Goal: Information Seeking & Learning: Learn about a topic

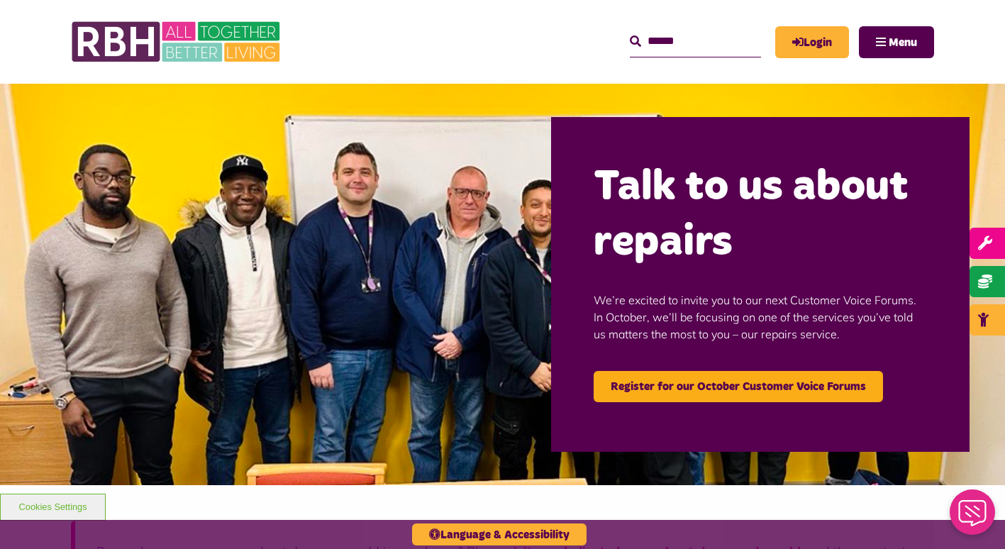
click at [65, 212] on img at bounding box center [502, 285] width 1005 height 402
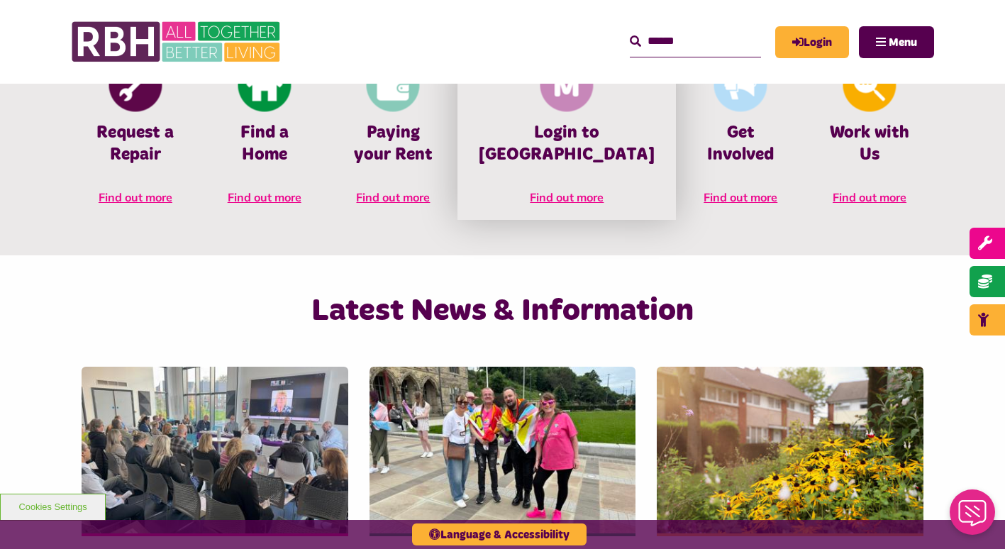
scroll to position [653, 0]
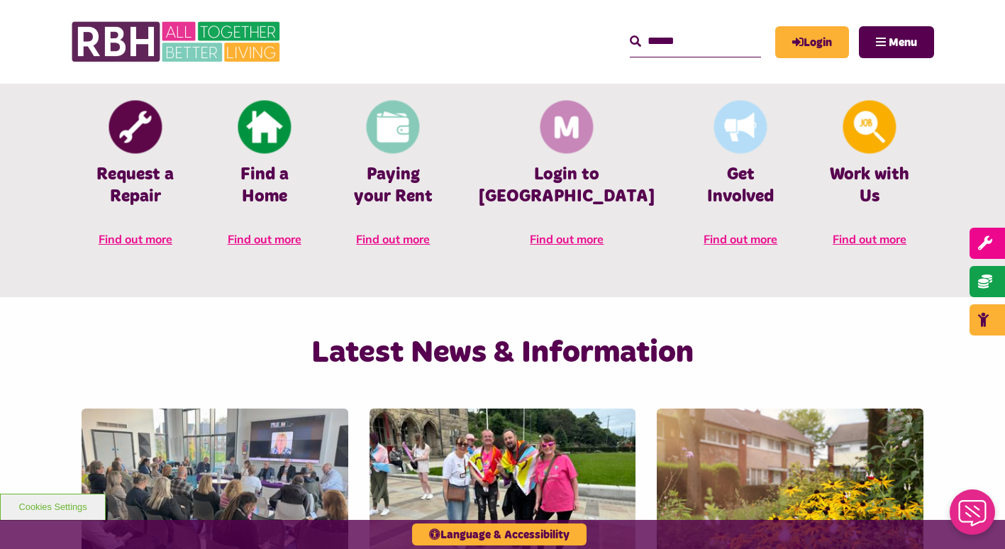
click at [663, 43] on input "Search" at bounding box center [695, 41] width 131 height 31
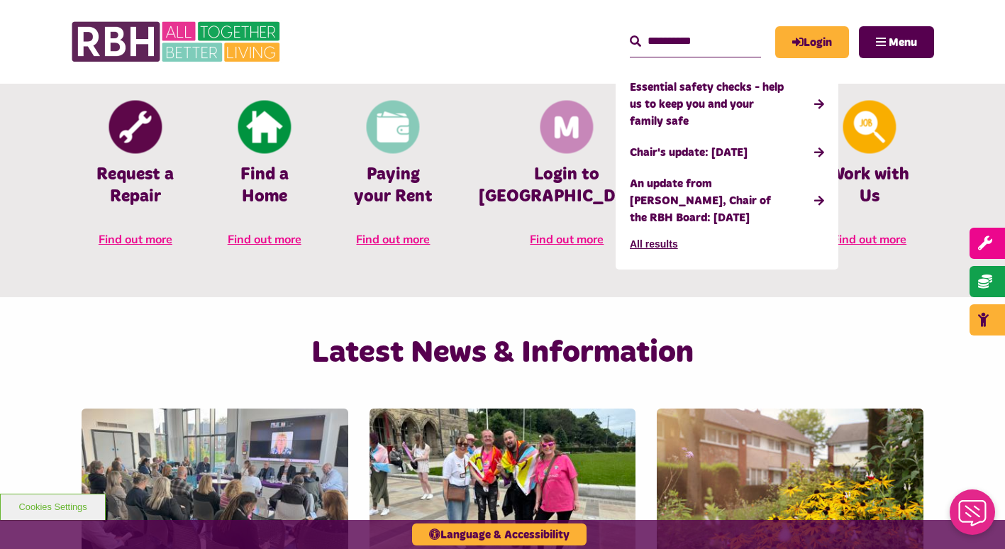
type input "**********"
click at [630, 33] on button "Search" at bounding box center [635, 41] width 11 height 17
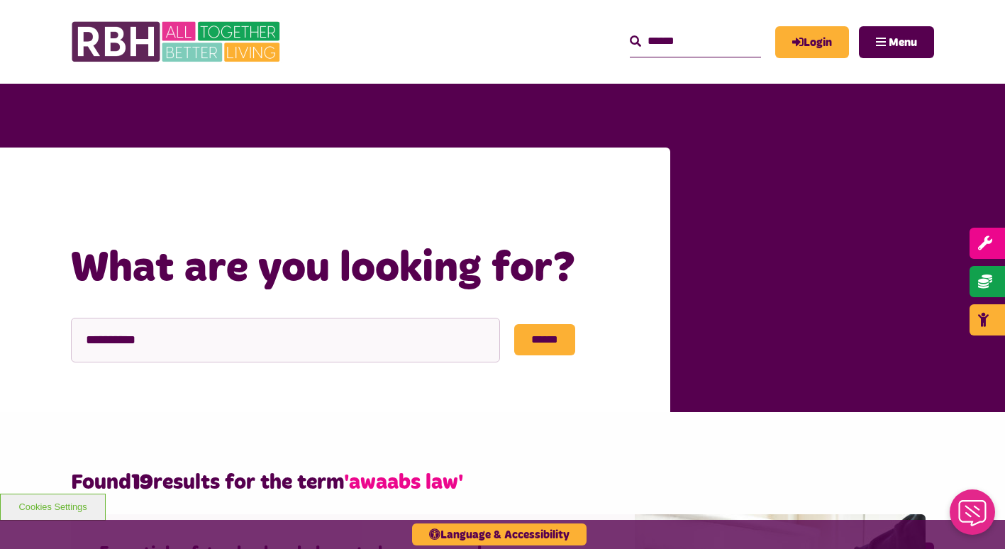
click at [65, 172] on div "**********" at bounding box center [335, 280] width 671 height 265
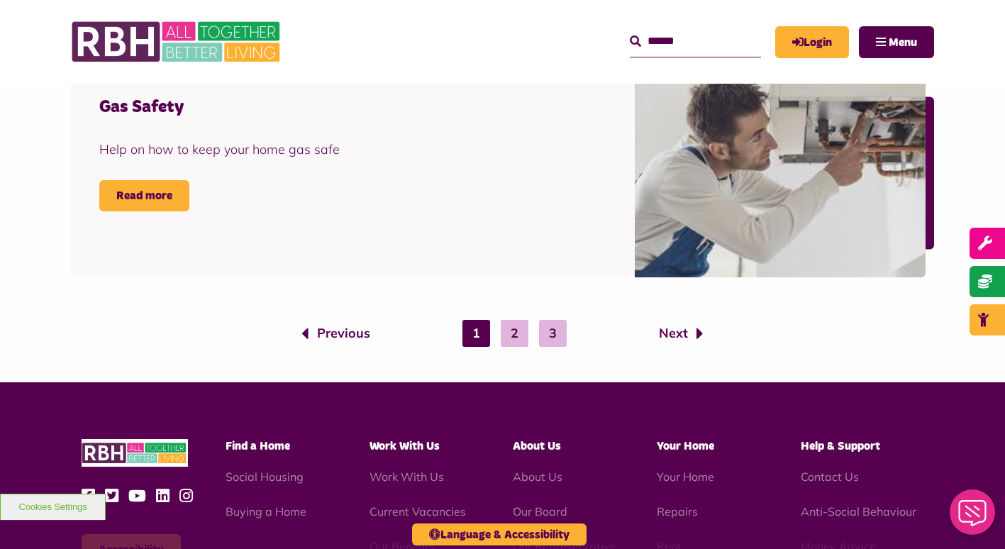
scroll to position [2299, 0]
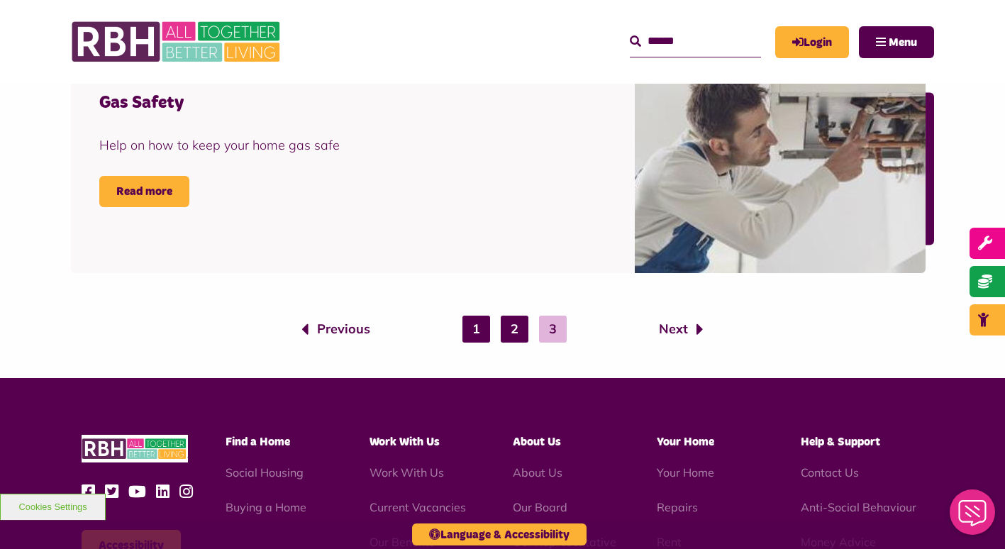
click at [519, 321] on link "2" at bounding box center [515, 329] width 28 height 27
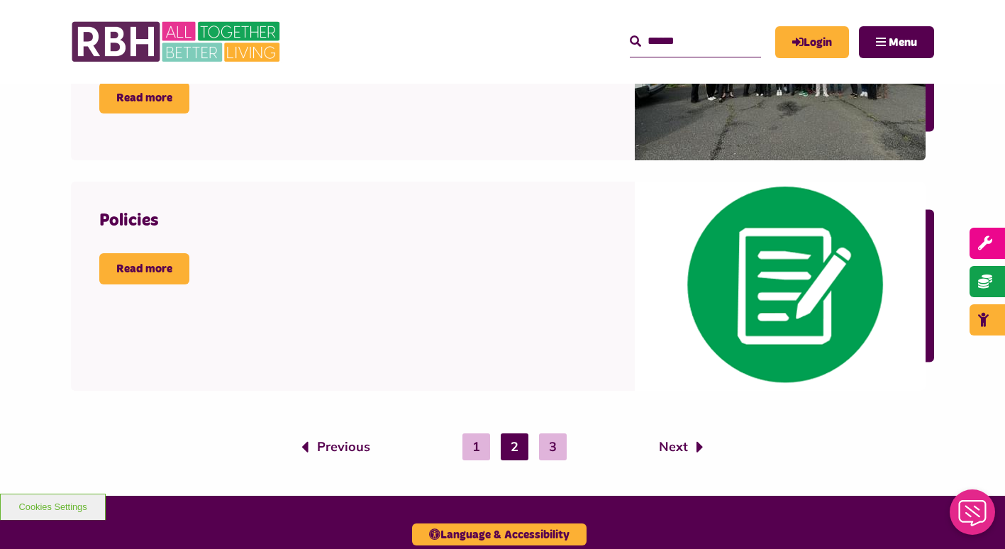
scroll to position [2100, 0]
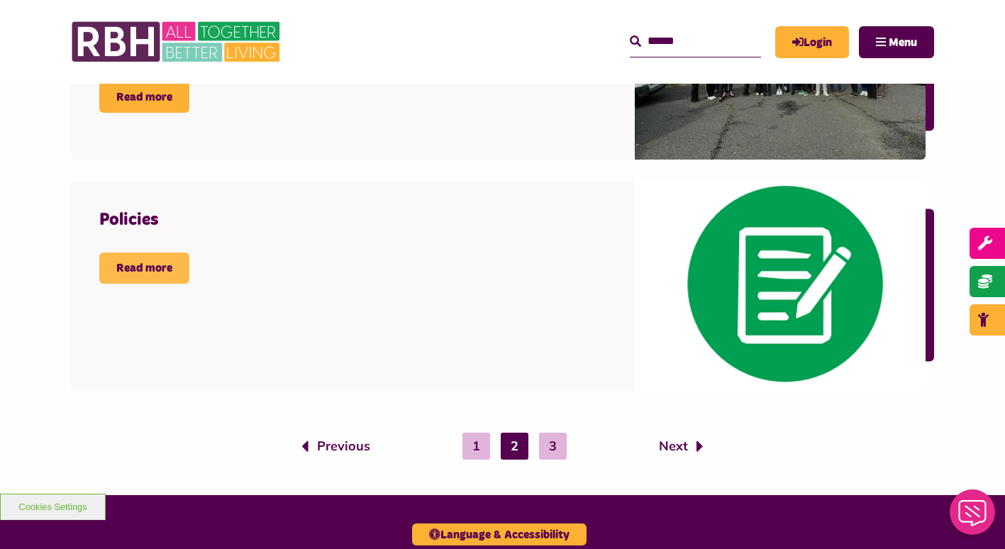
click at [126, 268] on link "Read more" at bounding box center [144, 268] width 90 height 31
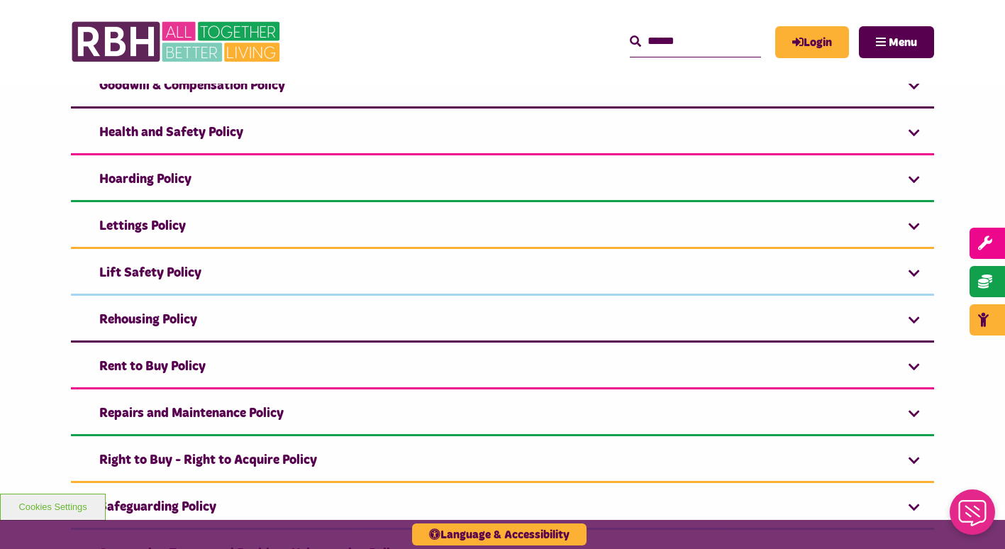
scroll to position [993, 0]
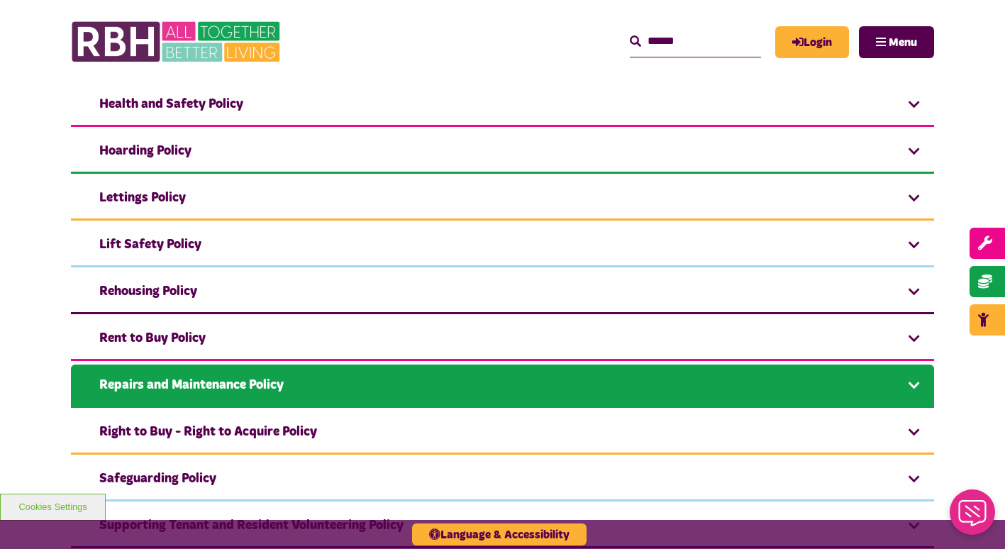
click at [173, 388] on link "Repairs and Maintenance Policy" at bounding box center [503, 386] width 864 height 43
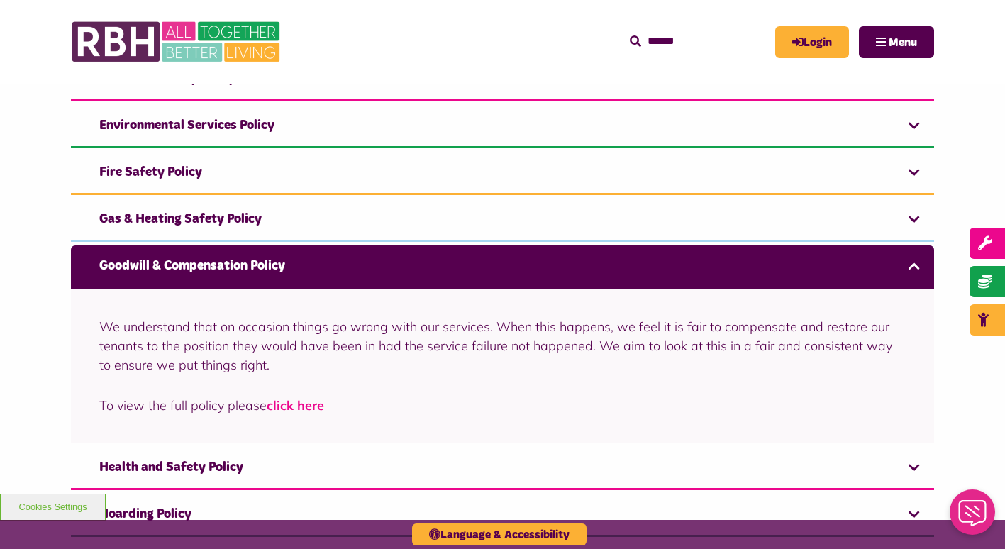
scroll to position [787, 0]
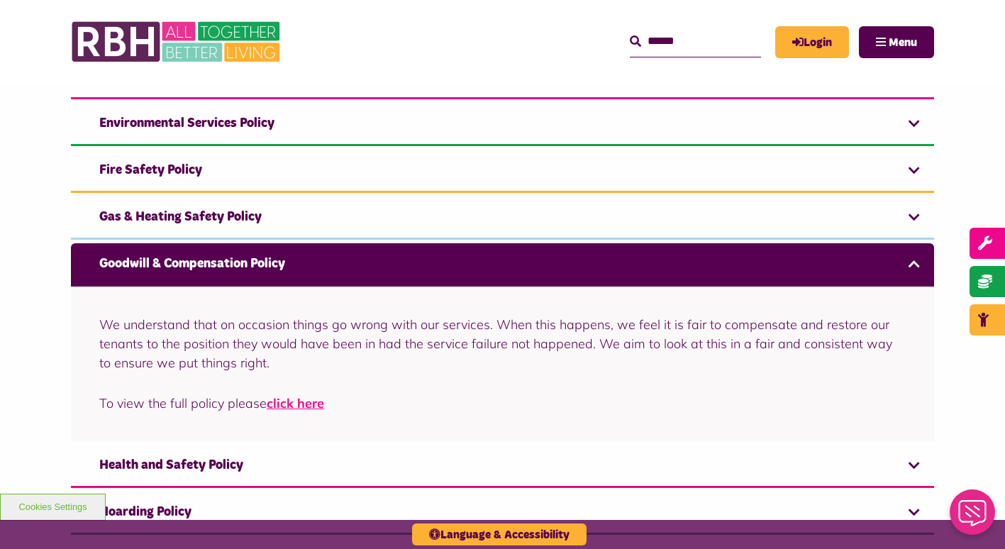
click at [24, 283] on div "Abuse and Violence Towards Colleagues Policy Our policy on Abuse and Violence t…" at bounding box center [502, 333] width 1005 height 1505
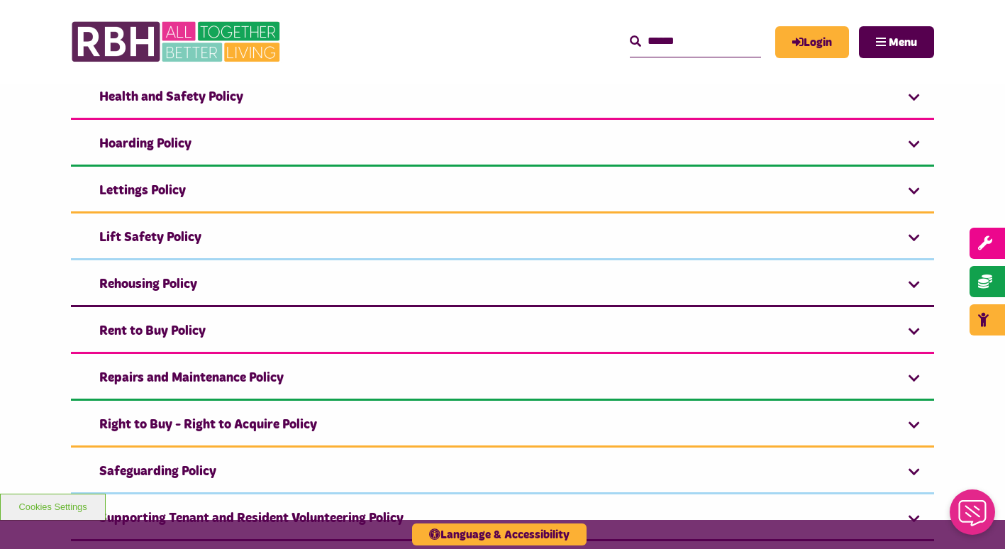
scroll to position [1156, 0]
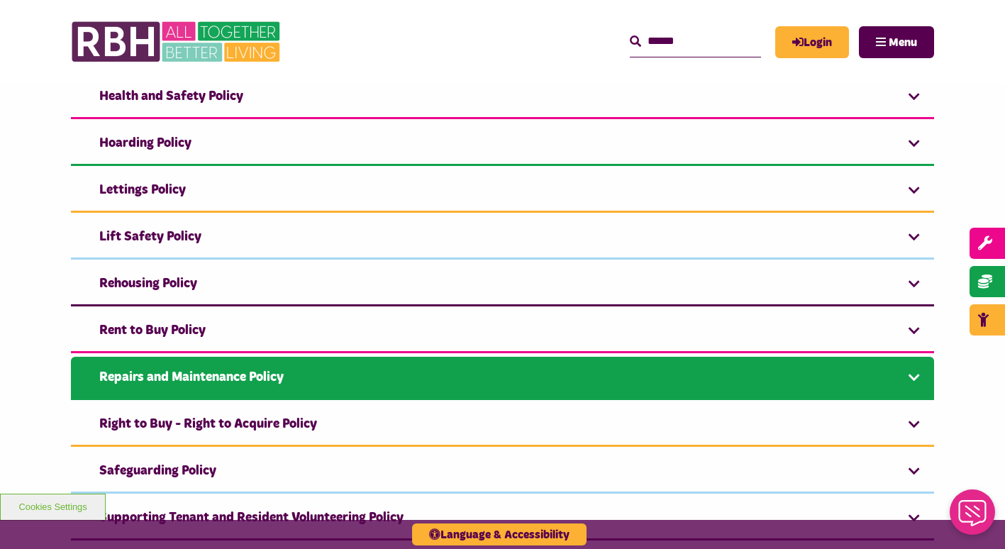
click at [138, 379] on link "Repairs and Maintenance Policy" at bounding box center [503, 378] width 864 height 43
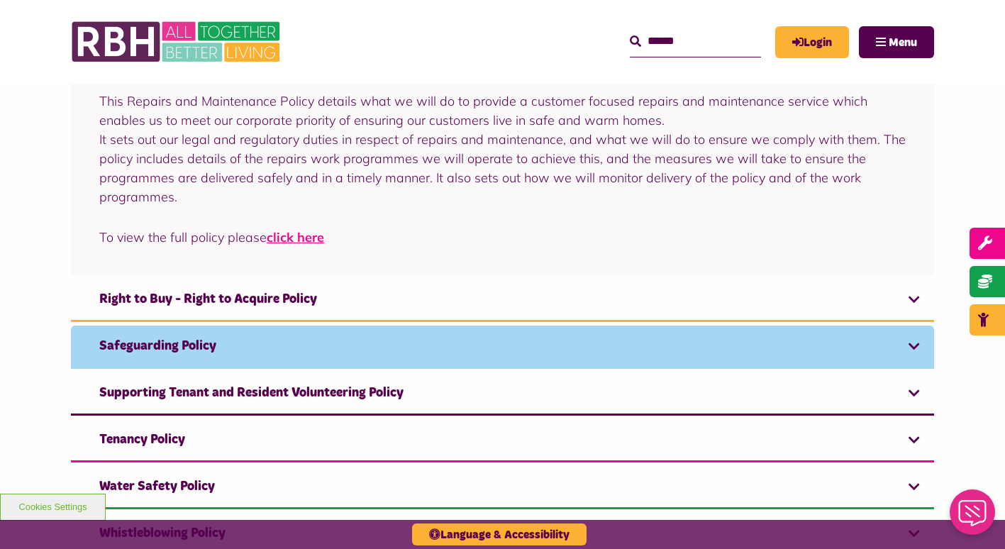
scroll to position [1358, 0]
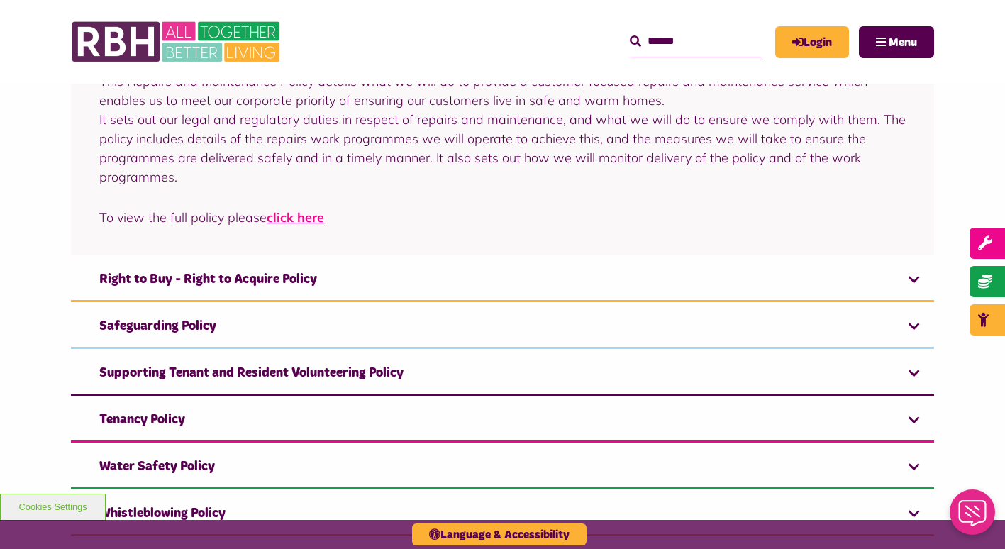
click at [303, 209] on p "To view the full policy please click here" at bounding box center [502, 217] width 807 height 19
click at [300, 216] on link "click here" at bounding box center [295, 217] width 57 height 16
